Goal: Task Accomplishment & Management: Complete application form

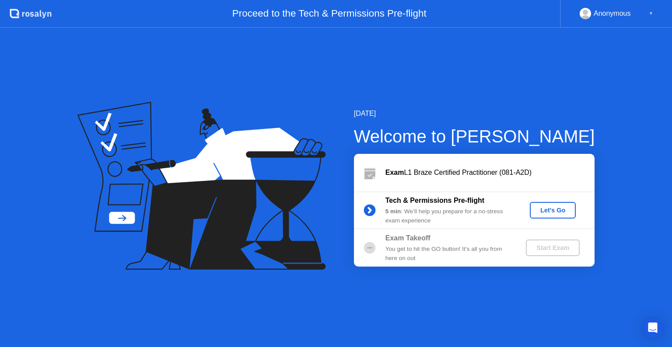
click at [549, 211] on div "Let's Go" at bounding box center [552, 210] width 39 height 7
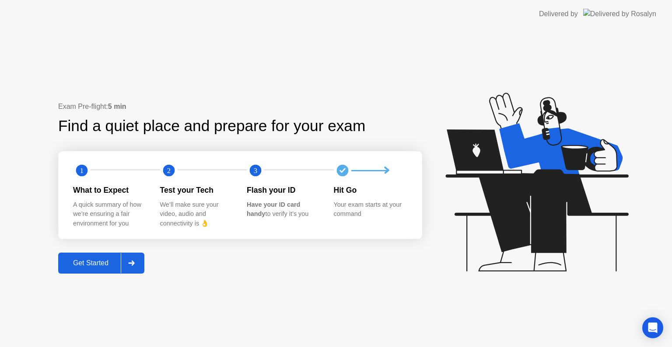
click at [89, 261] on div "Get Started" at bounding box center [91, 263] width 60 height 8
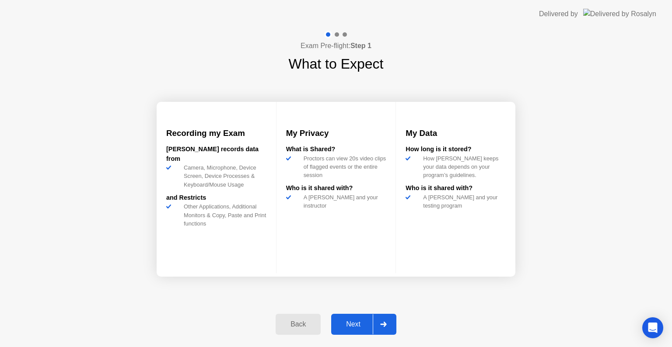
click at [359, 325] on div "Next" at bounding box center [353, 325] width 39 height 8
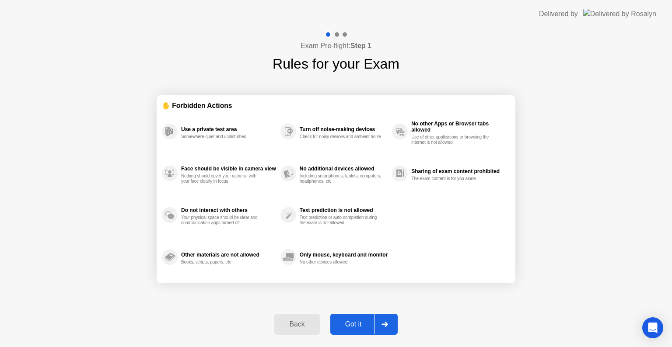
click at [355, 327] on div "Got it" at bounding box center [353, 325] width 41 height 8
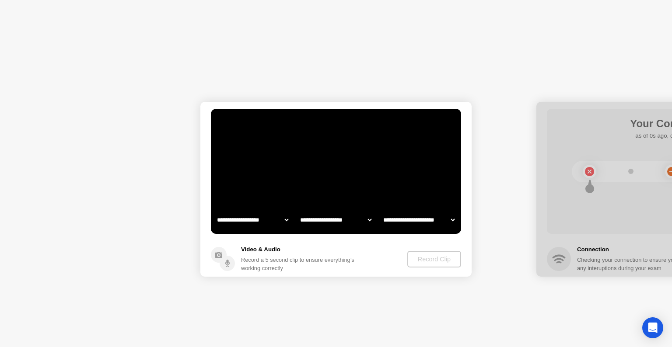
select select "**********"
select select "*******"
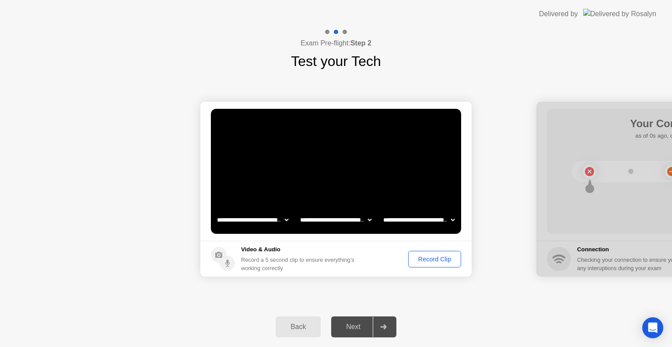
click at [432, 263] on div "Record Clip" at bounding box center [434, 259] width 47 height 7
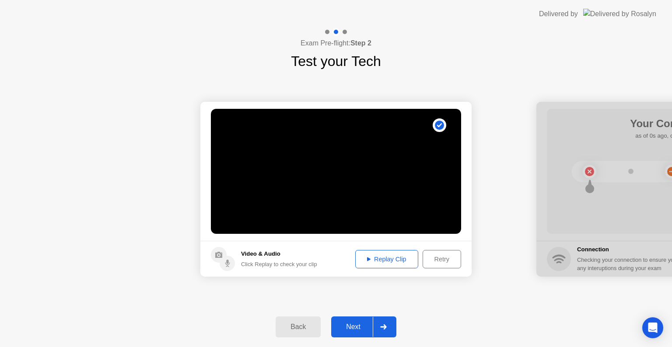
click at [393, 260] on div "Replay Clip" at bounding box center [386, 259] width 57 height 7
click at [356, 326] on div "Next" at bounding box center [353, 327] width 39 height 8
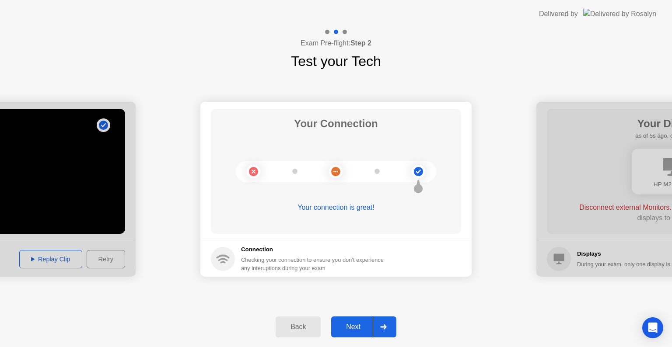
click at [350, 327] on div "Next" at bounding box center [353, 327] width 39 height 8
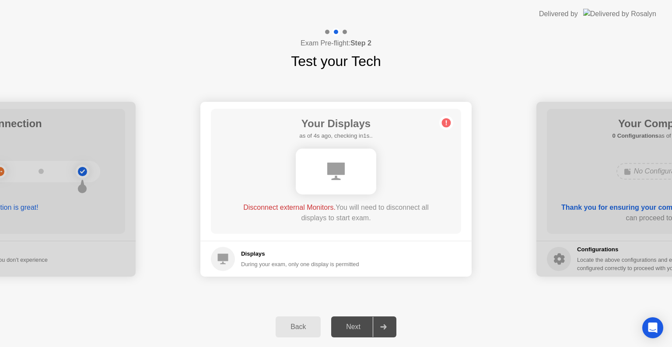
click at [410, 297] on div "**********" at bounding box center [336, 189] width 672 height 235
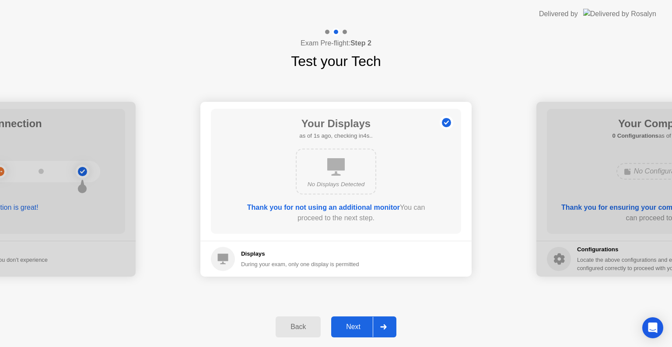
click at [352, 328] on div "Next" at bounding box center [353, 327] width 39 height 8
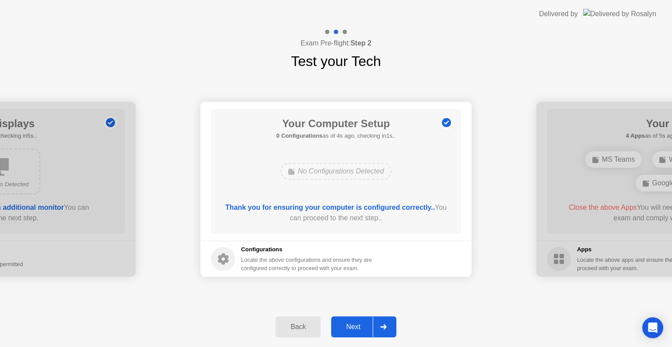
click at [348, 325] on div "Next" at bounding box center [353, 327] width 39 height 8
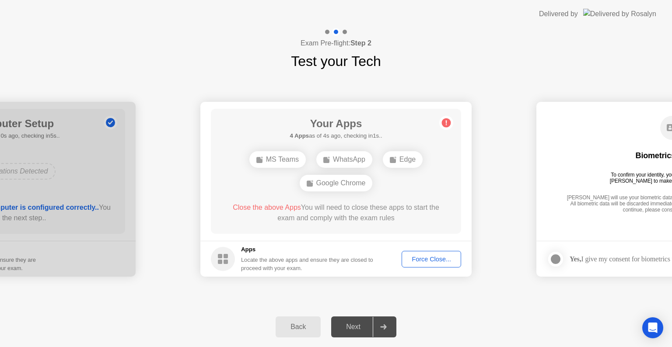
click at [430, 259] on div "Force Close..." at bounding box center [431, 259] width 53 height 7
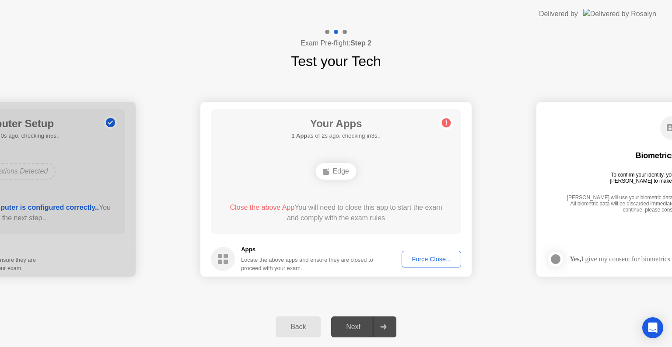
click at [426, 257] on div "Force Close..." at bounding box center [431, 259] width 53 height 7
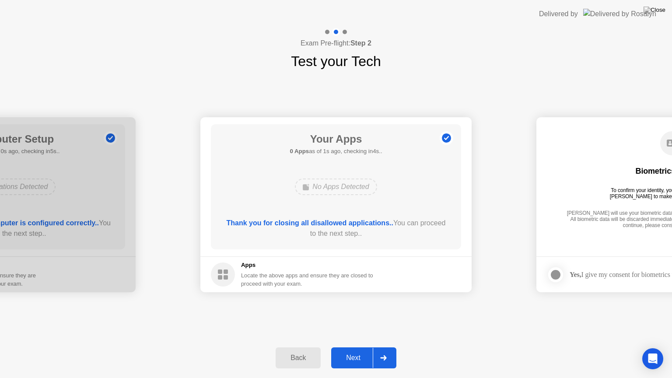
click at [358, 347] on div "Next" at bounding box center [353, 358] width 39 height 8
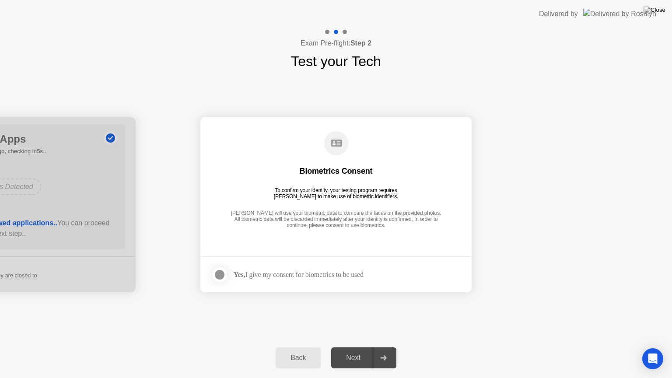
click at [222, 272] on div at bounding box center [219, 274] width 10 height 10
click at [349, 347] on div "Next" at bounding box center [353, 358] width 39 height 8
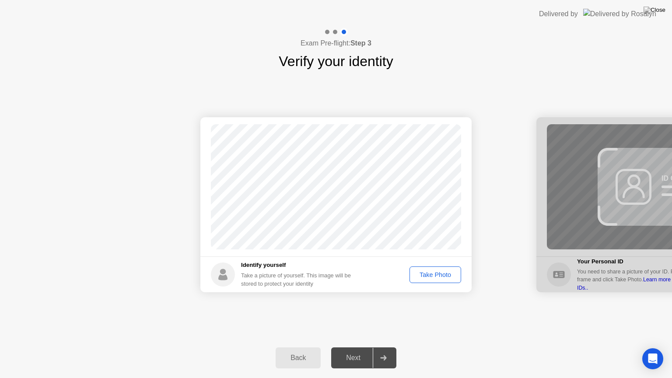
click at [432, 276] on div "Take Photo" at bounding box center [434, 274] width 45 height 7
click at [361, 347] on div "Next" at bounding box center [353, 358] width 39 height 8
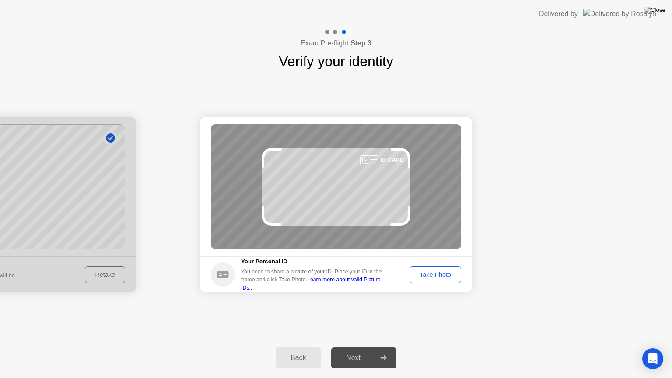
click at [441, 277] on div "Take Photo" at bounding box center [434, 274] width 45 height 7
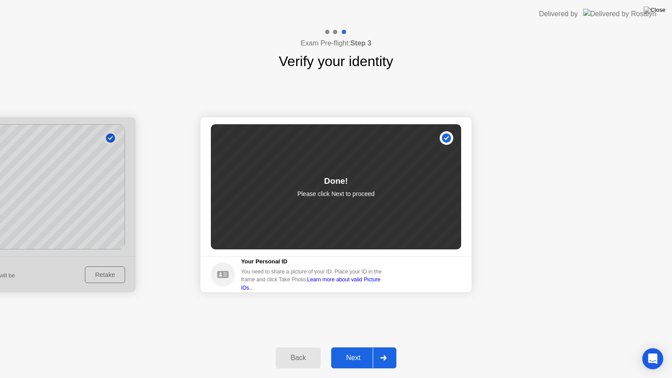
click at [357, 347] on div "Next" at bounding box center [353, 358] width 39 height 8
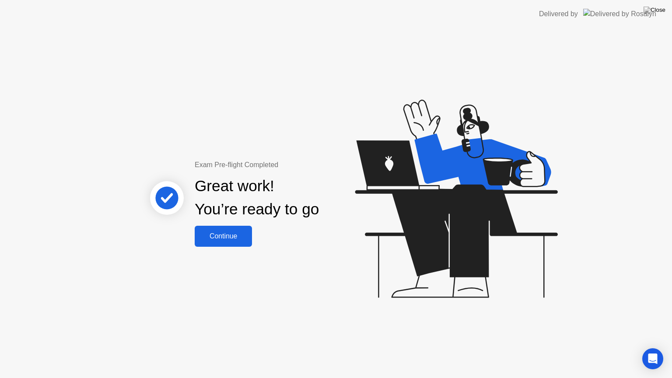
click at [232, 232] on div "Continue" at bounding box center [223, 236] width 52 height 8
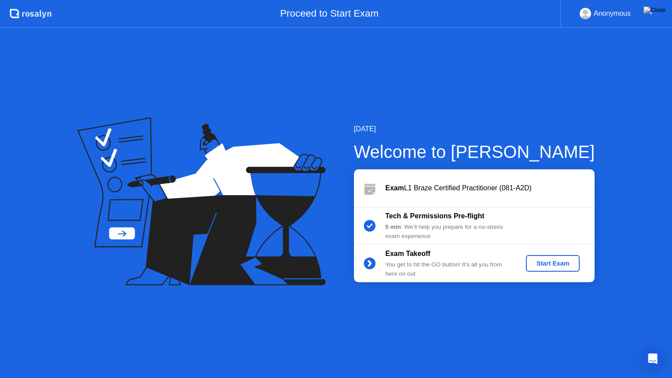
click at [550, 265] on div "Start Exam" at bounding box center [552, 263] width 47 height 7
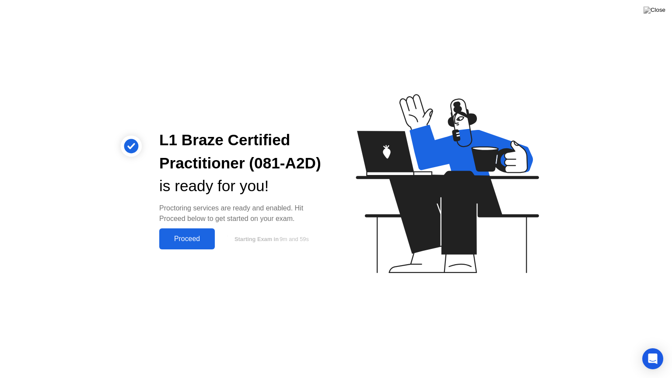
click at [192, 243] on div "Proceed" at bounding box center [187, 239] width 50 height 8
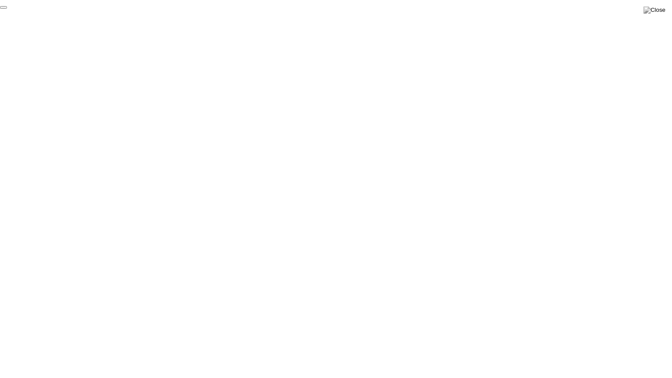
click div "End Proctoring Session"
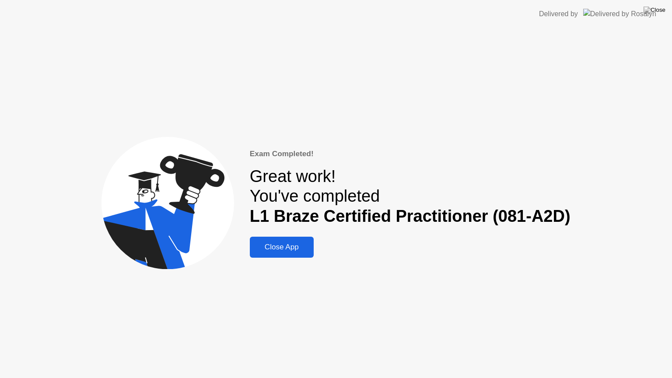
click at [280, 253] on button "Close App" at bounding box center [282, 247] width 64 height 21
